Goal: Check status

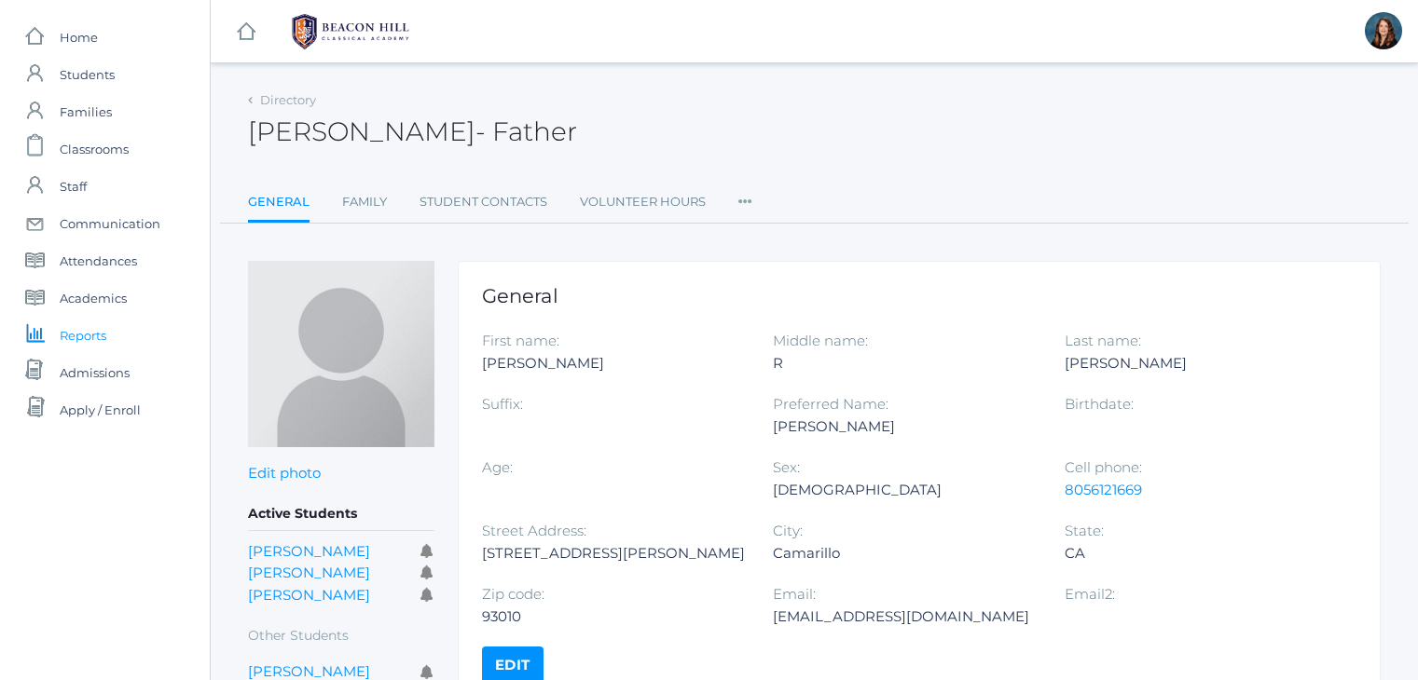
scroll to position [149, 0]
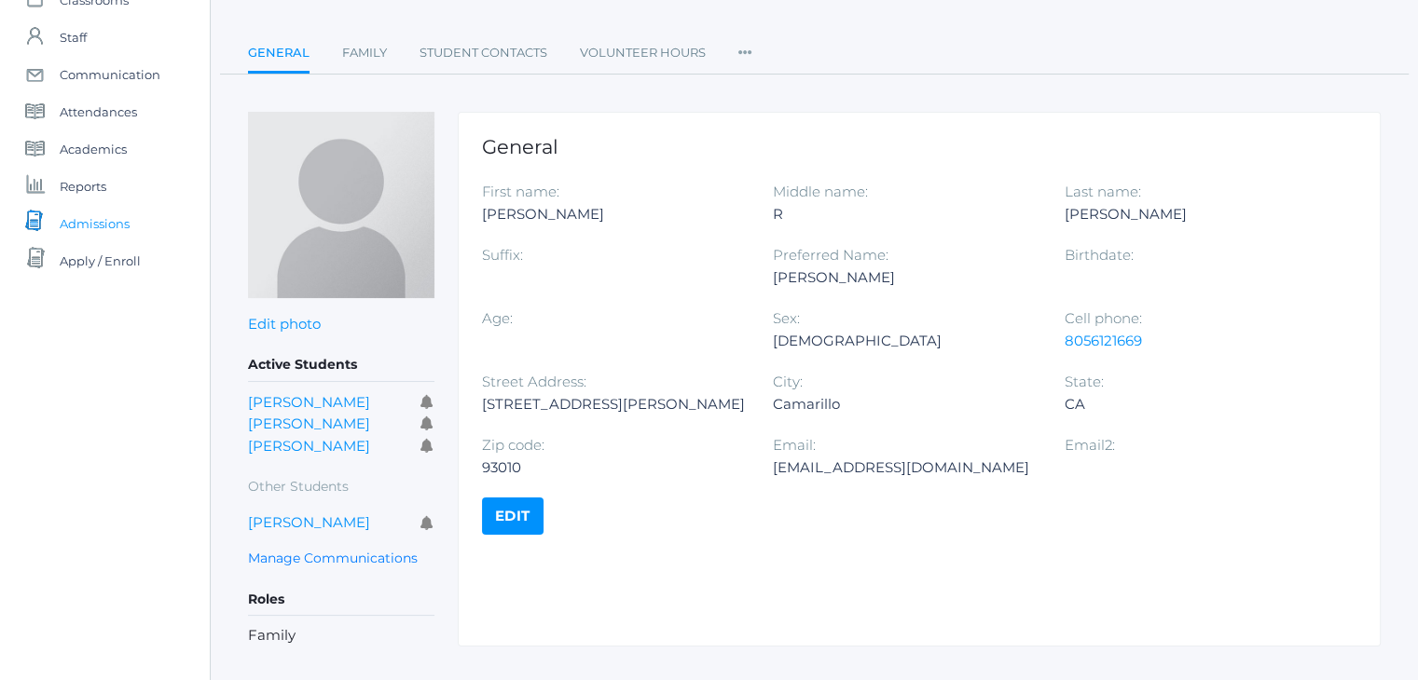
click at [86, 227] on span "Admissions" at bounding box center [95, 223] width 70 height 37
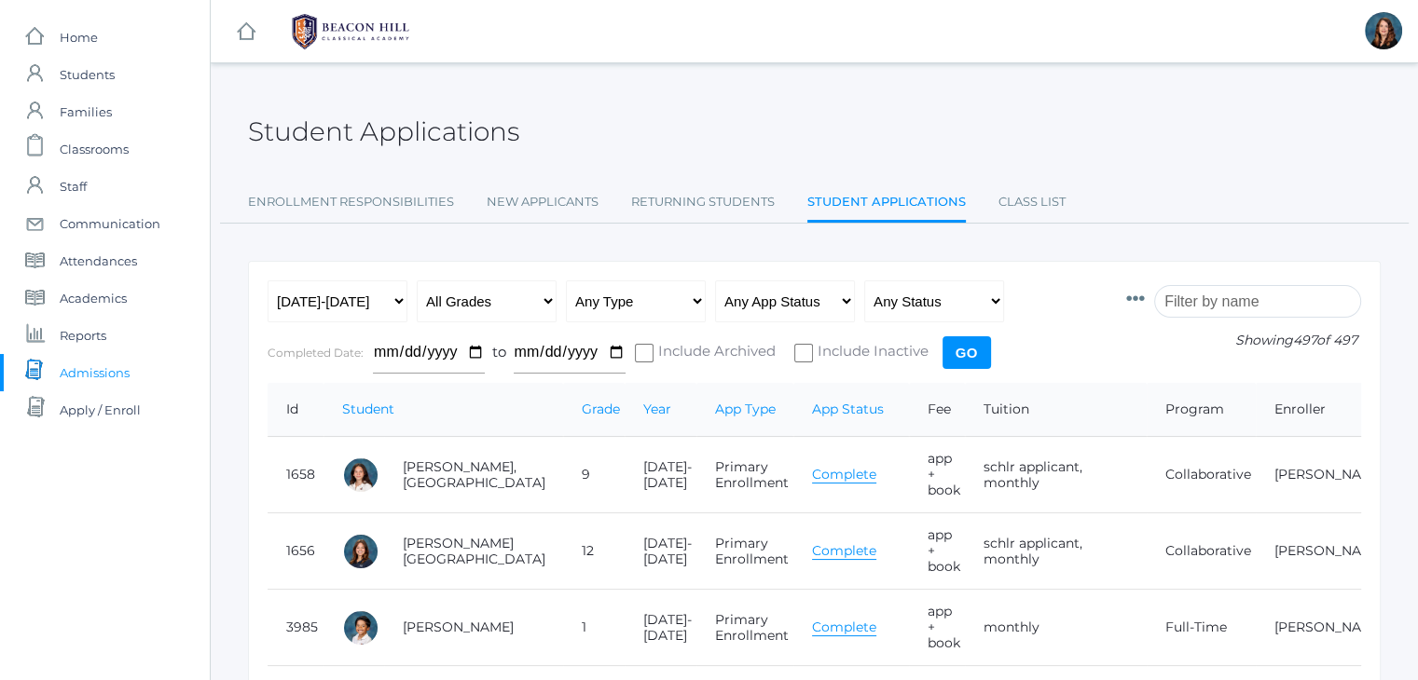
click at [1207, 292] on input "search" at bounding box center [1257, 301] width 207 height 33
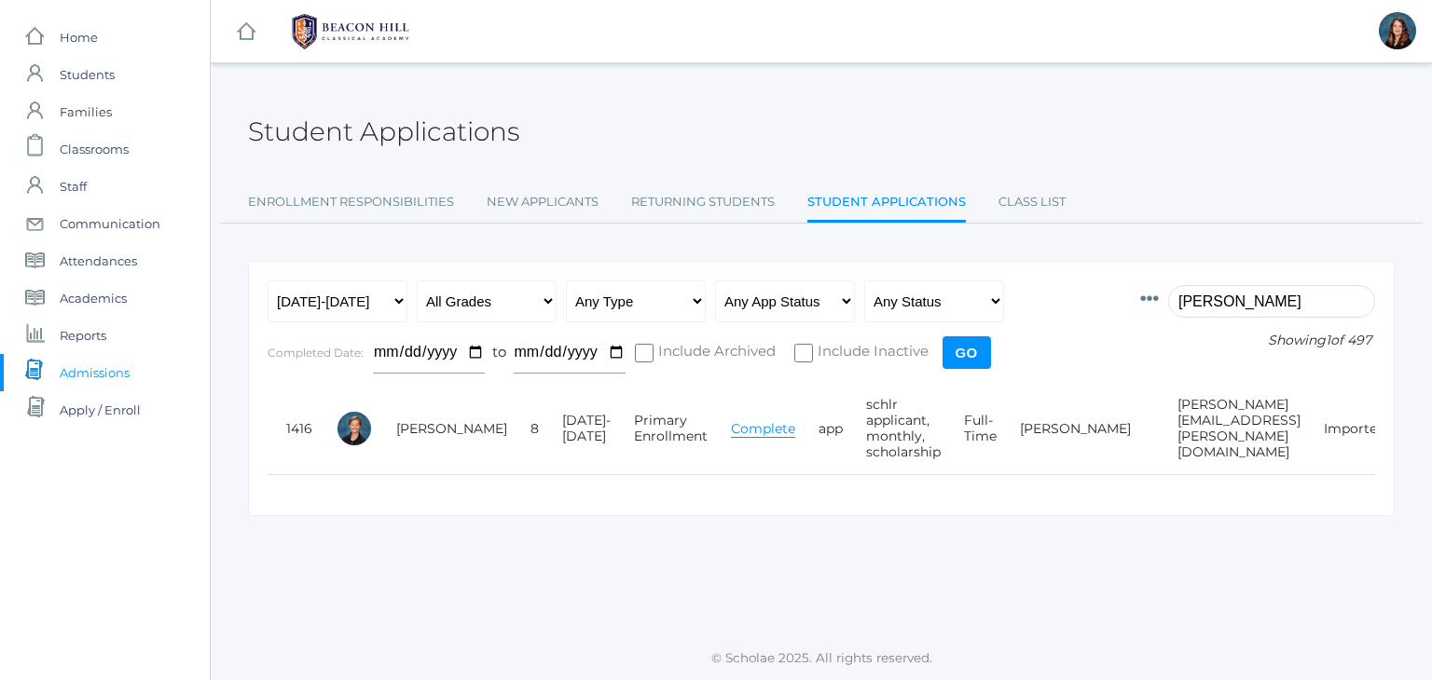
type input "hagans"
click at [731, 430] on link "Complete" at bounding box center [763, 429] width 64 height 18
click at [1230, 306] on input "hagans" at bounding box center [1271, 301] width 207 height 33
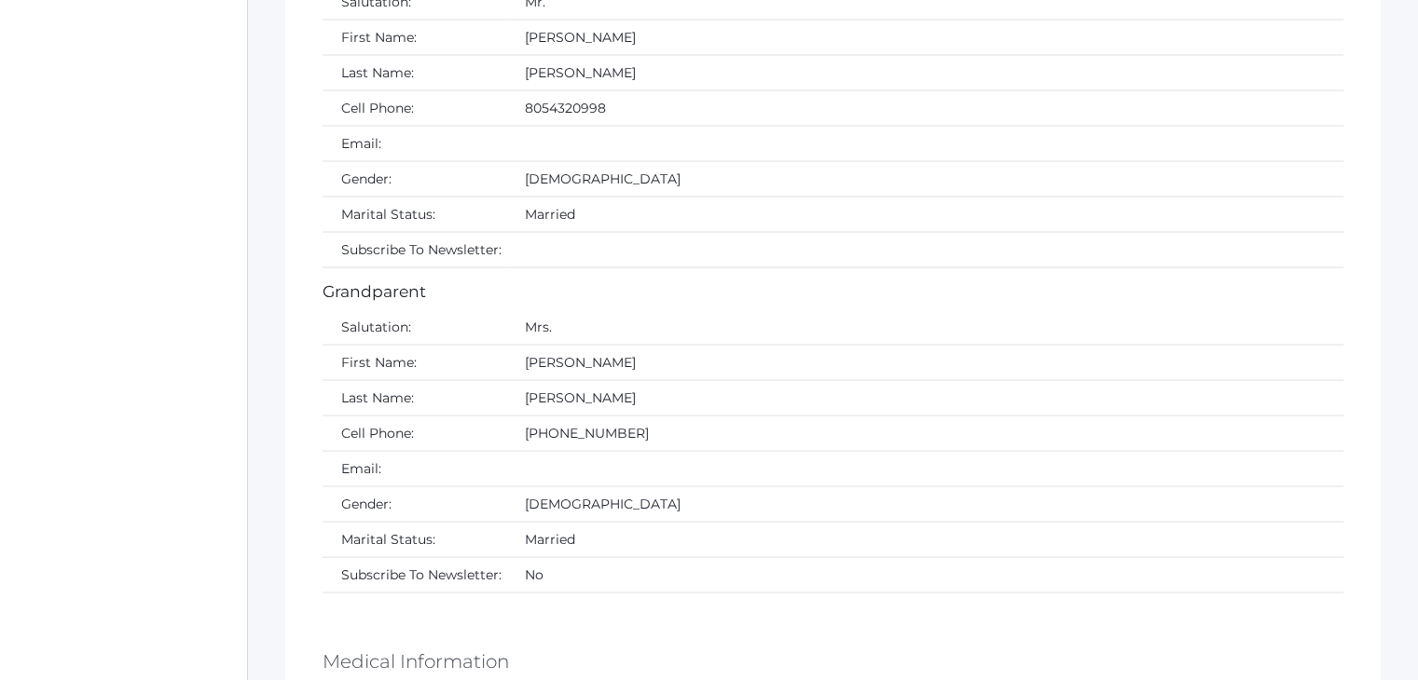
scroll to position [3486, 0]
